Goal: Information Seeking & Learning: Learn about a topic

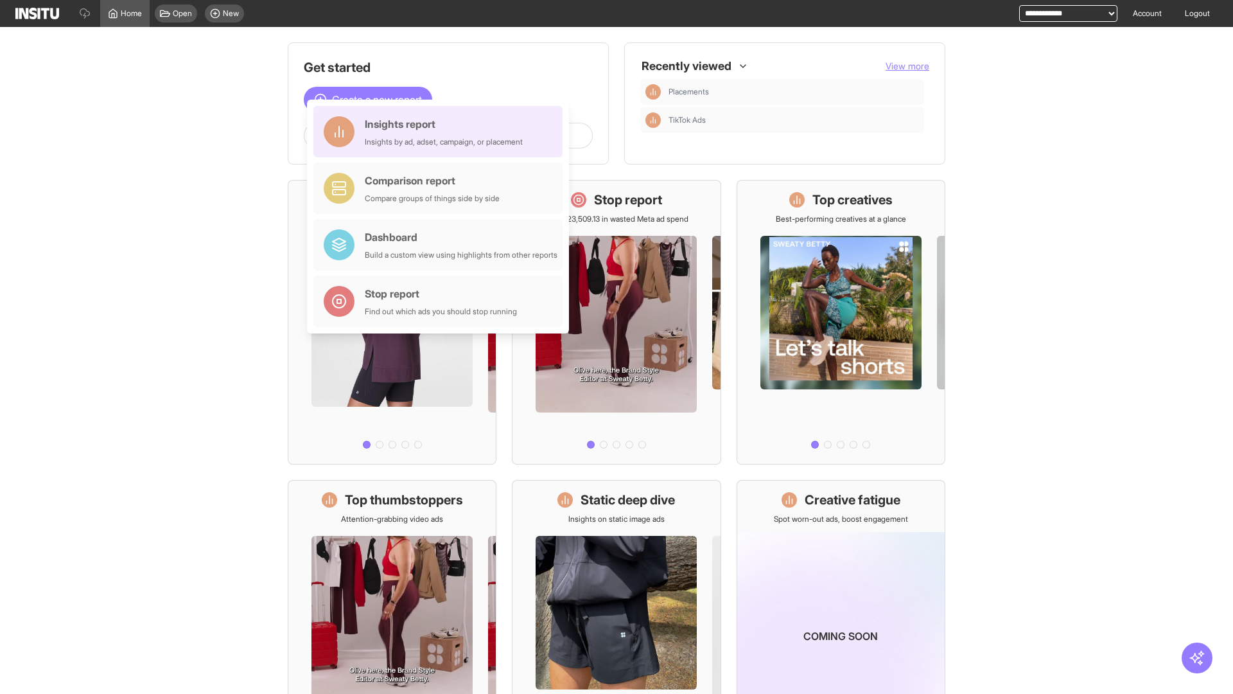
click at [441, 132] on div "Insights report Insights by ad, adset, campaign, or placement" at bounding box center [444, 131] width 158 height 31
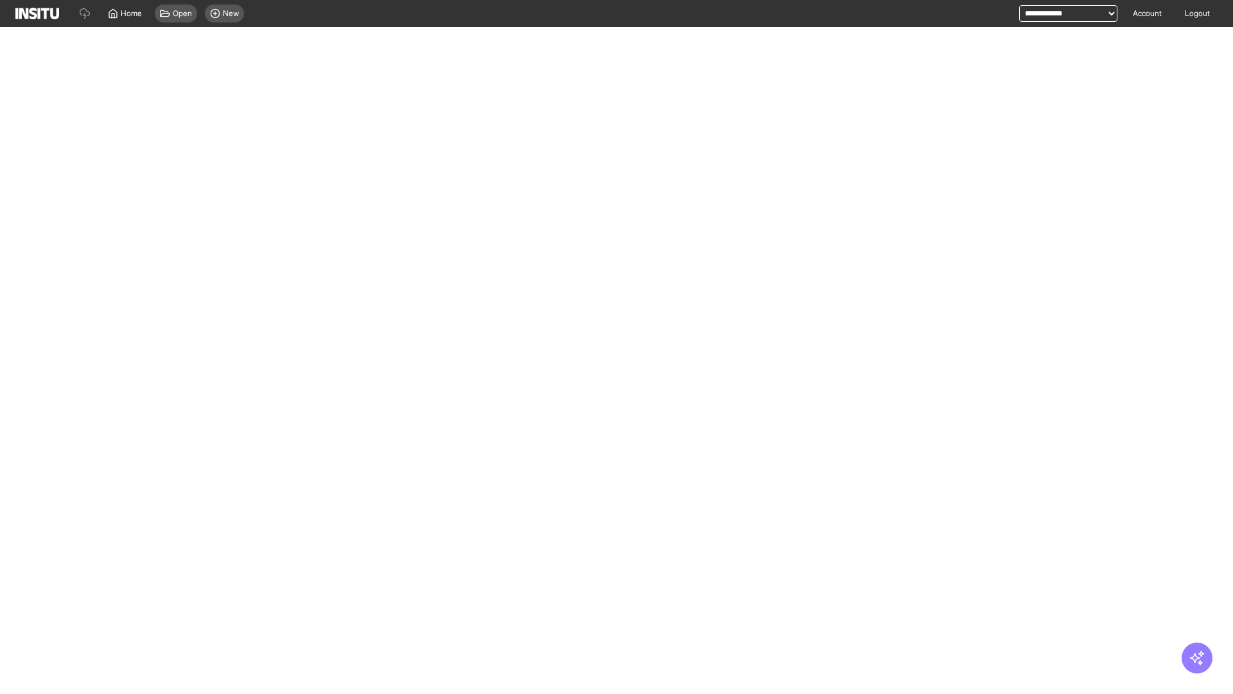
select select "**"
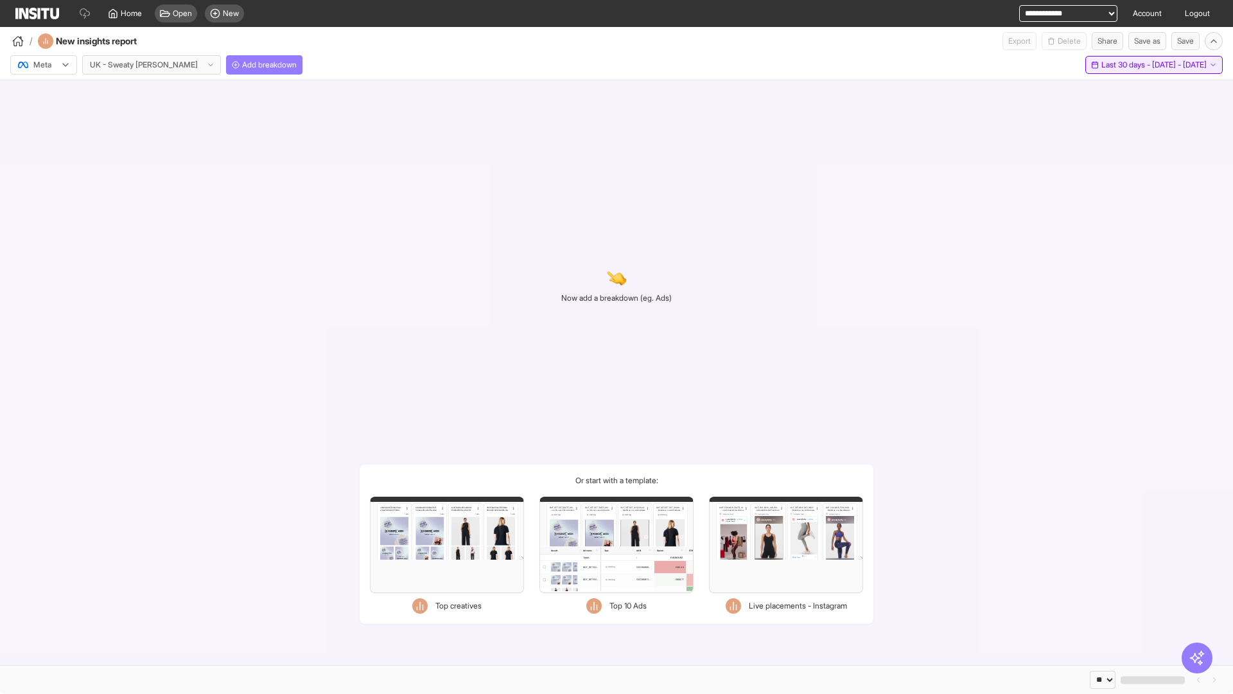
click at [1127, 65] on span "Last 30 days - [DATE] - [DATE]" at bounding box center [1154, 65] width 105 height 10
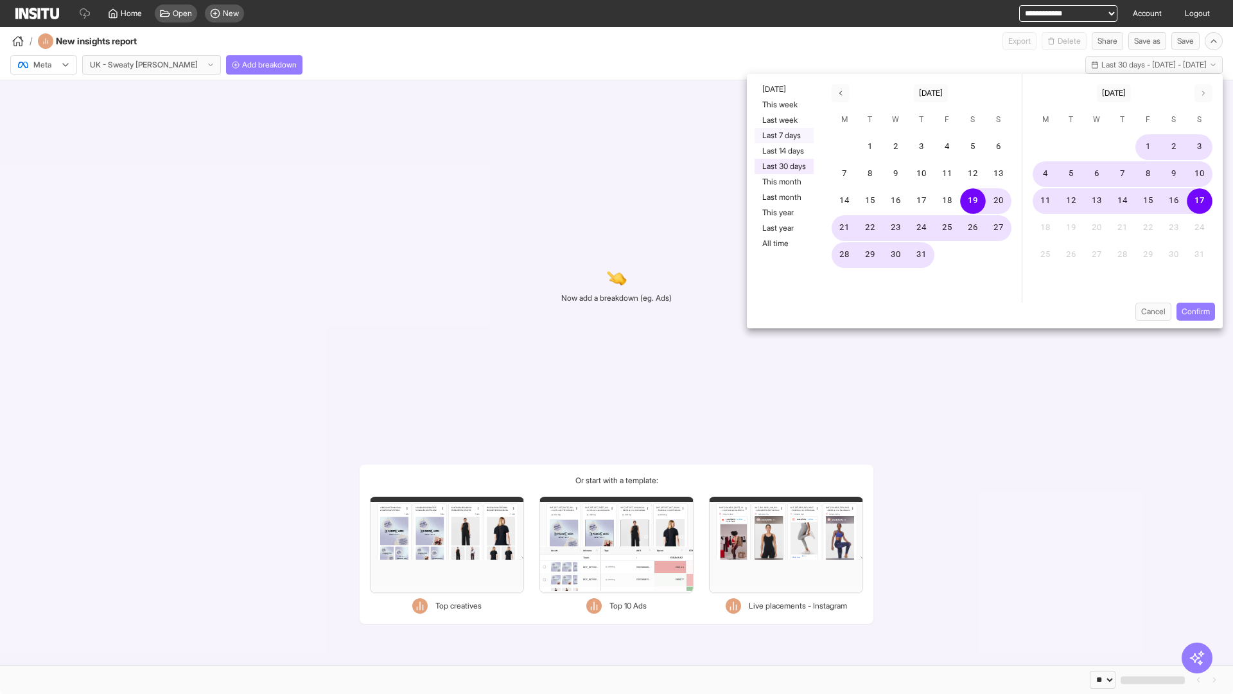
click at [783, 136] on button "Last 7 days" at bounding box center [784, 135] width 59 height 15
